Goal: Find specific page/section: Find specific page/section

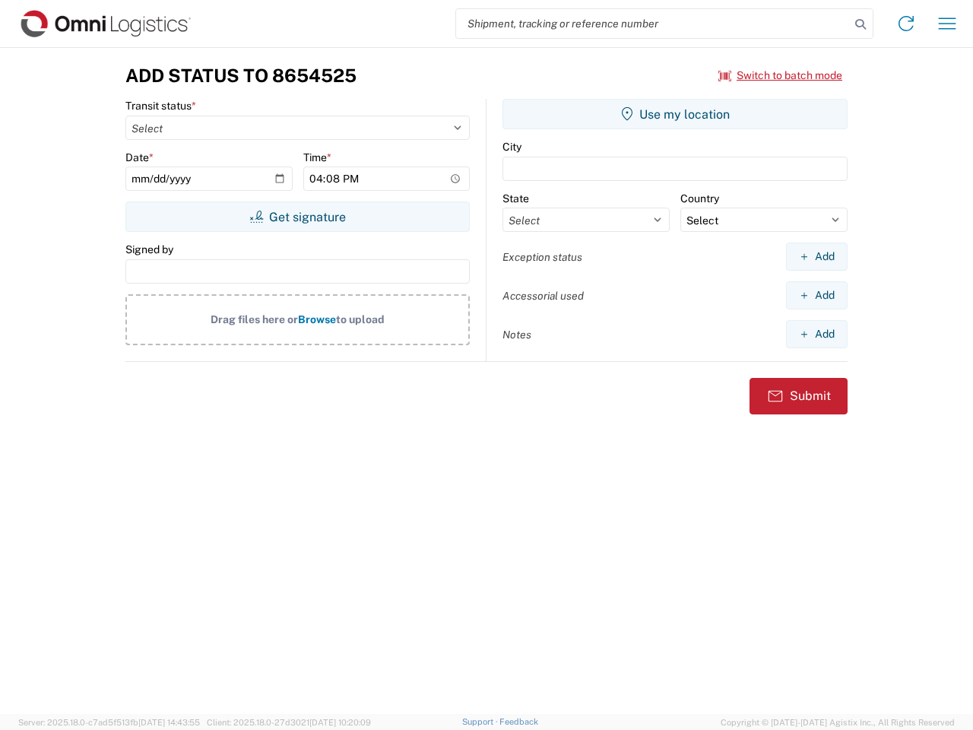
click at [653, 24] on input "search" at bounding box center [653, 23] width 394 height 29
click at [860, 24] on icon at bounding box center [860, 24] width 21 height 21
click at [906, 24] on icon at bounding box center [906, 23] width 24 height 24
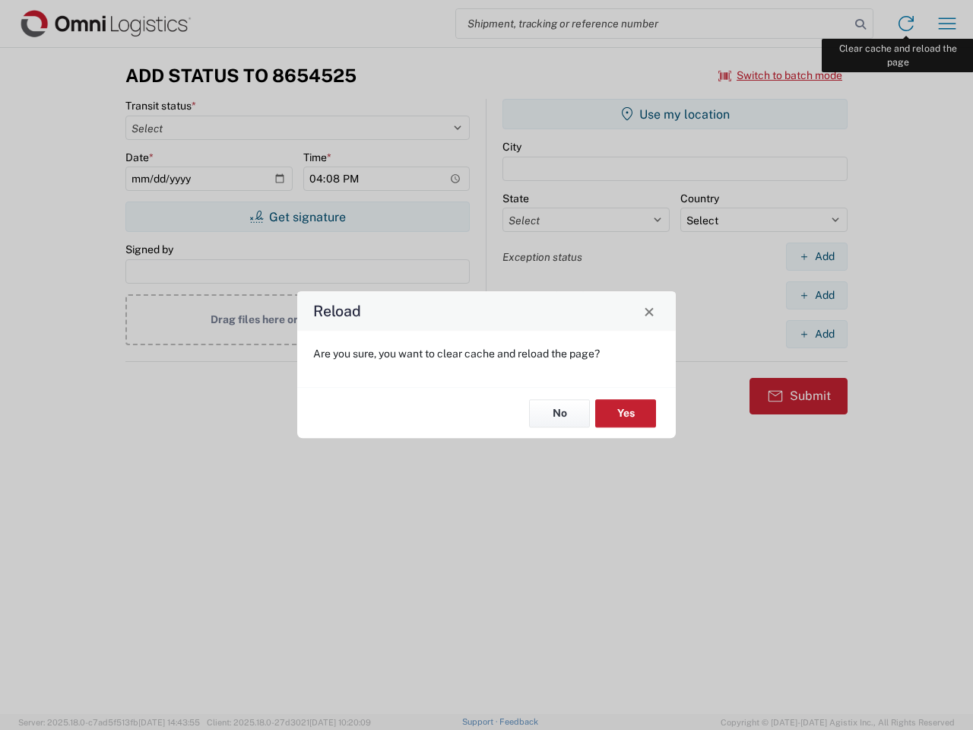
click at [947, 24] on div "Reload Are you sure, you want to clear cache and reload the page? No Yes" at bounding box center [486, 365] width 973 height 730
click at [781, 75] on div "Reload Are you sure, you want to clear cache and reload the page? No Yes" at bounding box center [486, 365] width 973 height 730
click at [297, 217] on div "Reload Are you sure, you want to clear cache and reload the page? No Yes" at bounding box center [486, 365] width 973 height 730
click at [675, 114] on div "Reload Are you sure, you want to clear cache and reload the page? No Yes" at bounding box center [486, 365] width 973 height 730
click at [816, 256] on div "Reload Are you sure, you want to clear cache and reload the page? No Yes" at bounding box center [486, 365] width 973 height 730
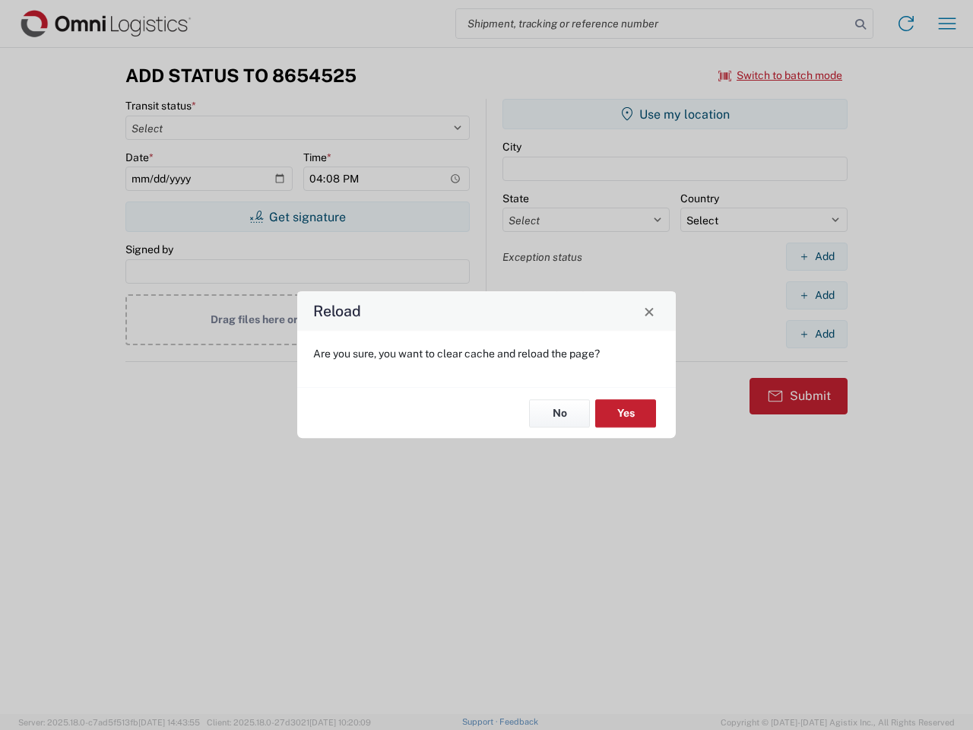
click at [816, 295] on div "Reload Are you sure, you want to clear cache and reload the page? No Yes" at bounding box center [486, 365] width 973 height 730
click at [816, 334] on div "Reload Are you sure, you want to clear cache and reload the page? No Yes" at bounding box center [486, 365] width 973 height 730
